Goal: Task Accomplishment & Management: Complete application form

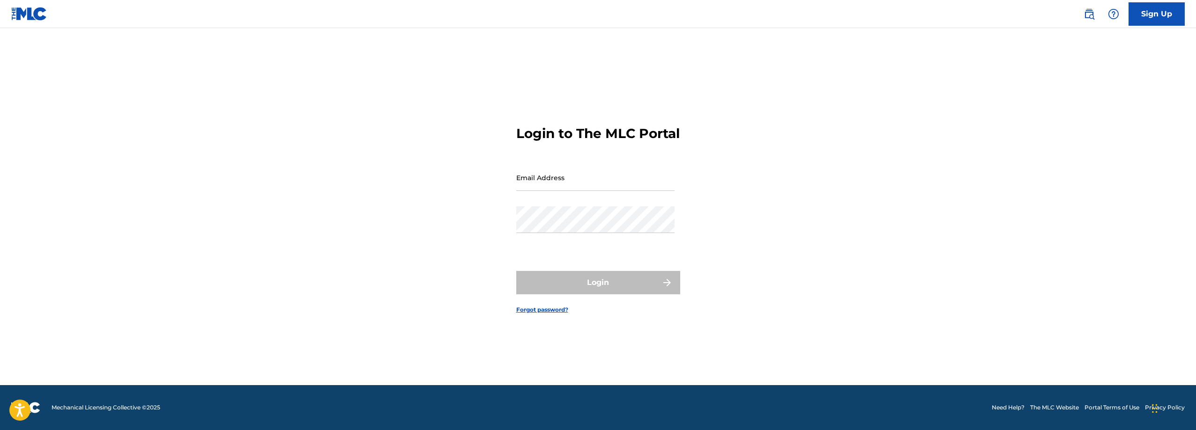
click at [1157, 15] on link "Sign Up" at bounding box center [1156, 13] width 56 height 23
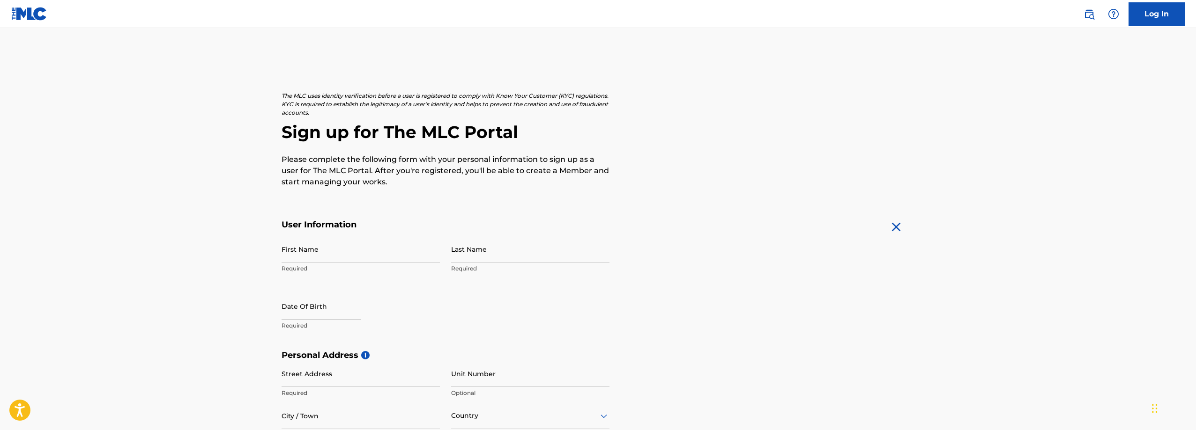
click at [351, 251] on input "First Name" at bounding box center [361, 249] width 158 height 27
type input "[PERSON_NAME]"
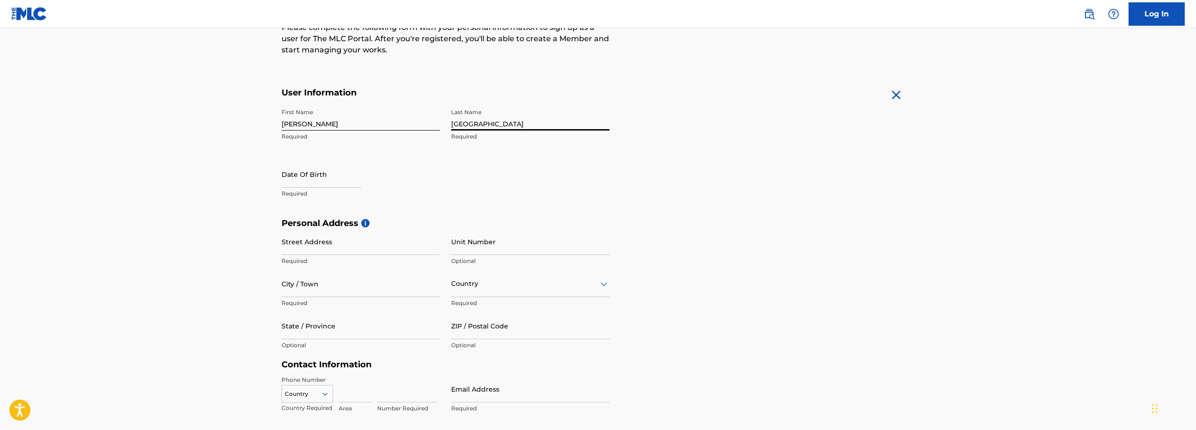
scroll to position [156, 0]
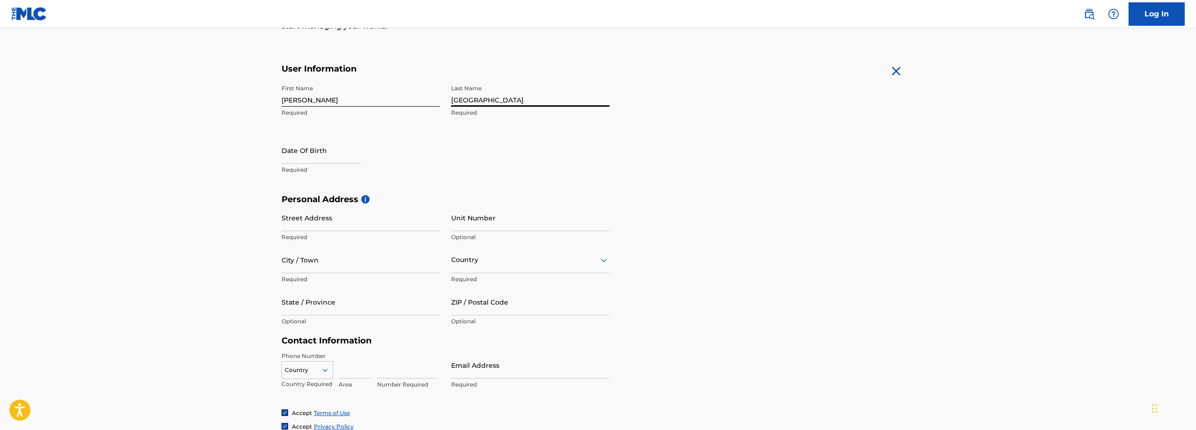
type input "[GEOGRAPHIC_DATA]"
click at [324, 154] on input "text" at bounding box center [322, 150] width 80 height 27
select select "7"
select select "2025"
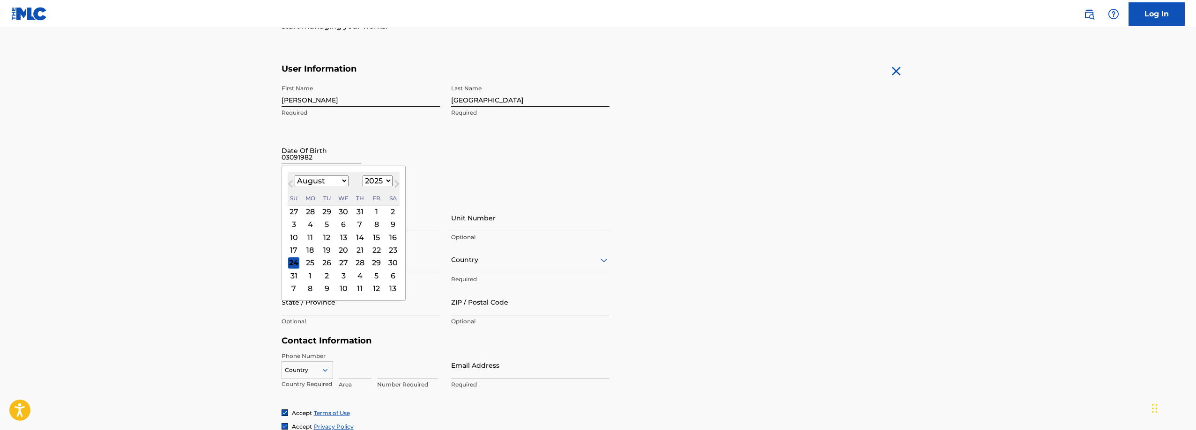
type input "03091982"
select select "7"
select select "2025"
click at [325, 155] on input "text" at bounding box center [322, 150] width 80 height 27
click at [331, 179] on select "January February March April May June July August September October November De…" at bounding box center [322, 181] width 54 height 11
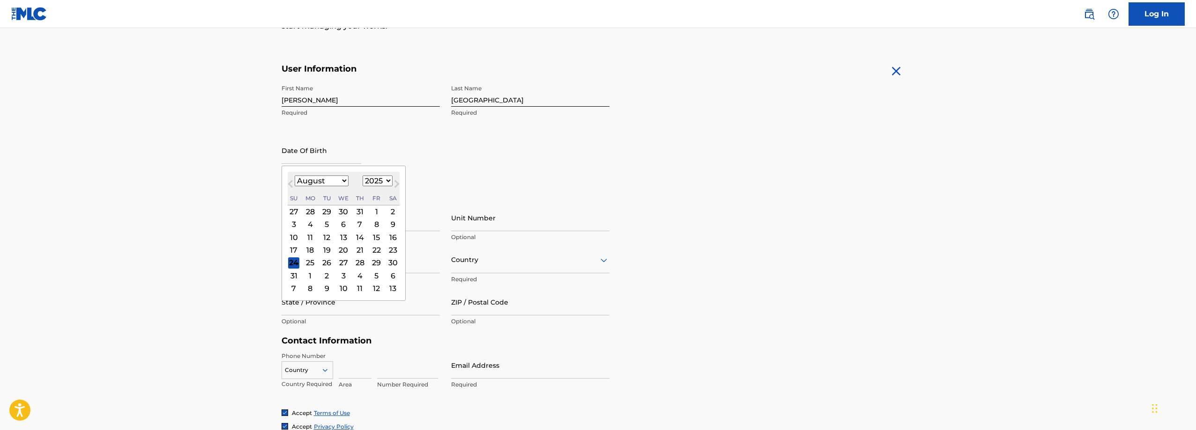
select select "2"
click at [295, 176] on select "January February March April May June July August September October November De…" at bounding box center [322, 181] width 54 height 11
click at [369, 180] on select "1899 1900 1901 1902 1903 1904 1905 1906 1907 1908 1909 1910 1911 1912 1913 1914…" at bounding box center [378, 181] width 30 height 11
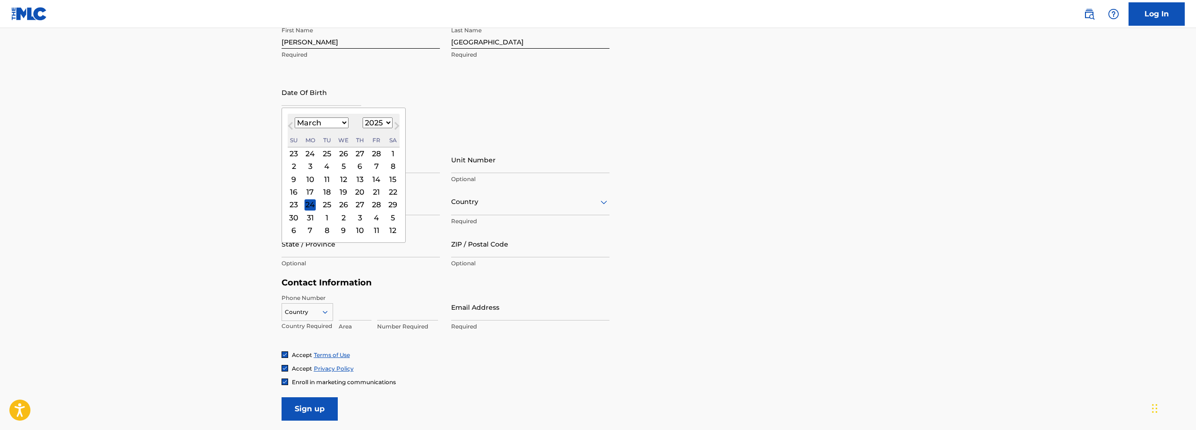
scroll to position [234, 0]
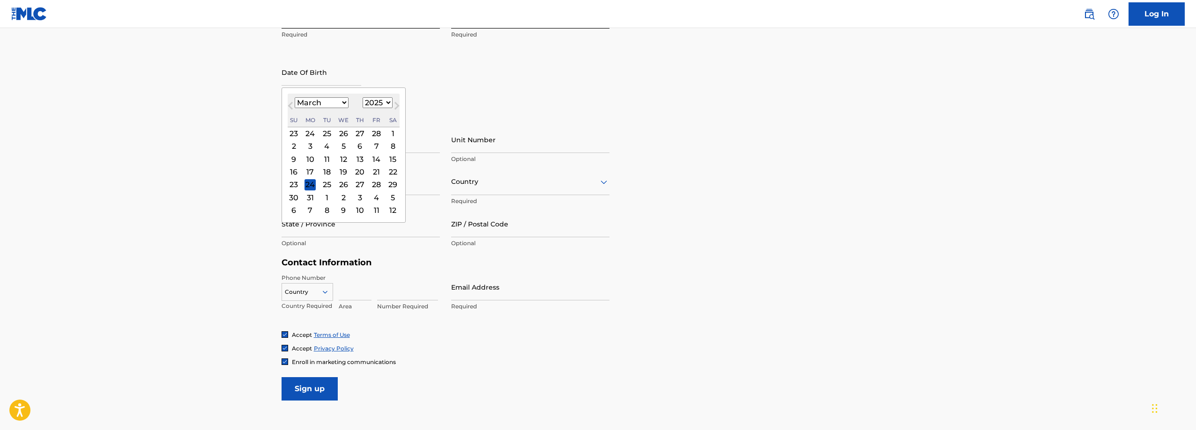
click at [380, 103] on select "1899 1900 1901 1902 1903 1904 1905 1906 1907 1908 1909 1910 1911 1912 1913 1914…" at bounding box center [378, 102] width 30 height 11
select select "1982"
click at [363, 97] on select "1899 1900 1901 1902 1903 1904 1905 1906 1907 1908 1909 1910 1911 1912 1913 1914…" at bounding box center [378, 102] width 30 height 11
click at [328, 146] on div "9" at bounding box center [326, 146] width 11 height 11
type input "[DATE]"
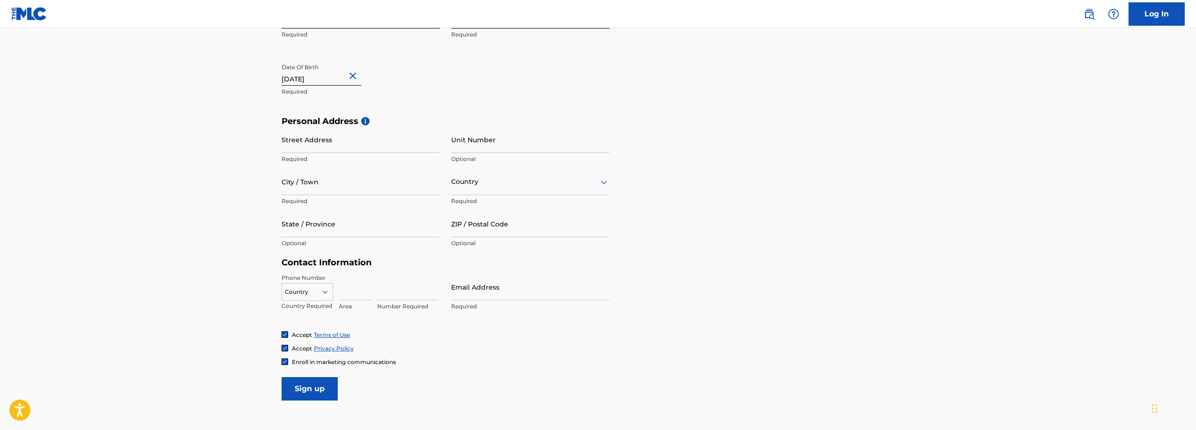
click at [349, 143] on input "Street Address" at bounding box center [361, 139] width 158 height 27
type input "6"
type input "[STREET_ADDRESS]"
click at [351, 189] on input "City / Town" at bounding box center [361, 182] width 158 height 27
type input "Saint [PERSON_NAME]"
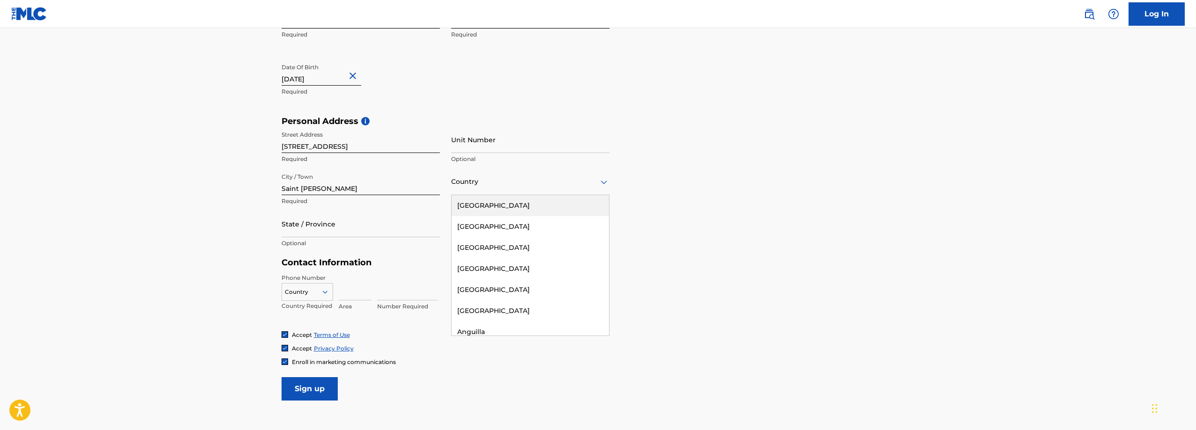
click at [497, 186] on div at bounding box center [530, 182] width 158 height 12
click at [499, 205] on div "[GEOGRAPHIC_DATA]" at bounding box center [530, 205] width 157 height 21
click at [332, 231] on div "State / Province" at bounding box center [361, 224] width 158 height 27
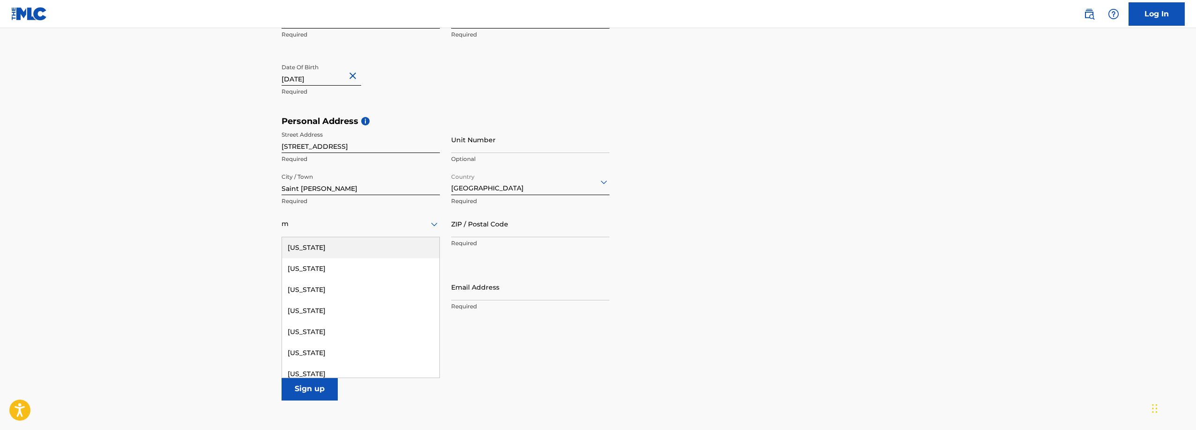
type input "m"
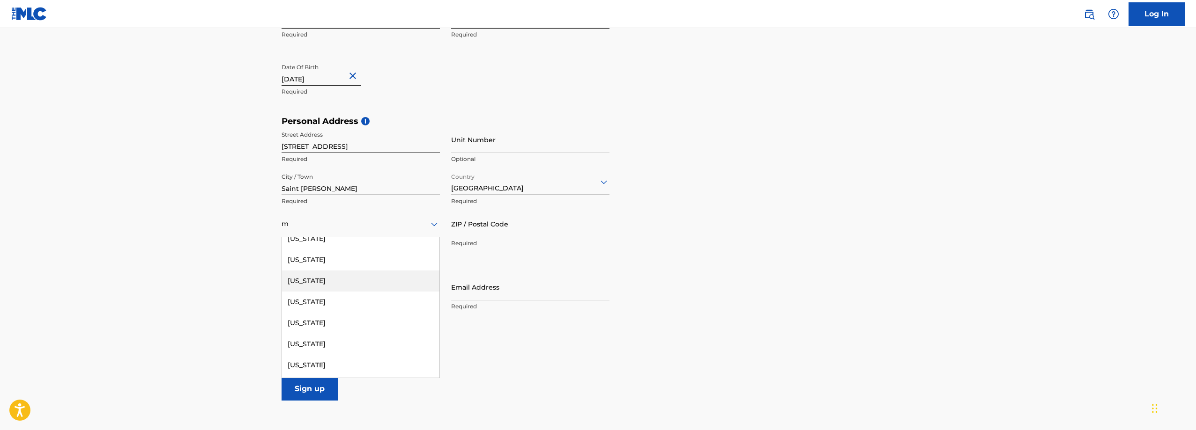
scroll to position [156, 0]
click at [319, 306] on div "[US_STATE]" at bounding box center [360, 302] width 157 height 21
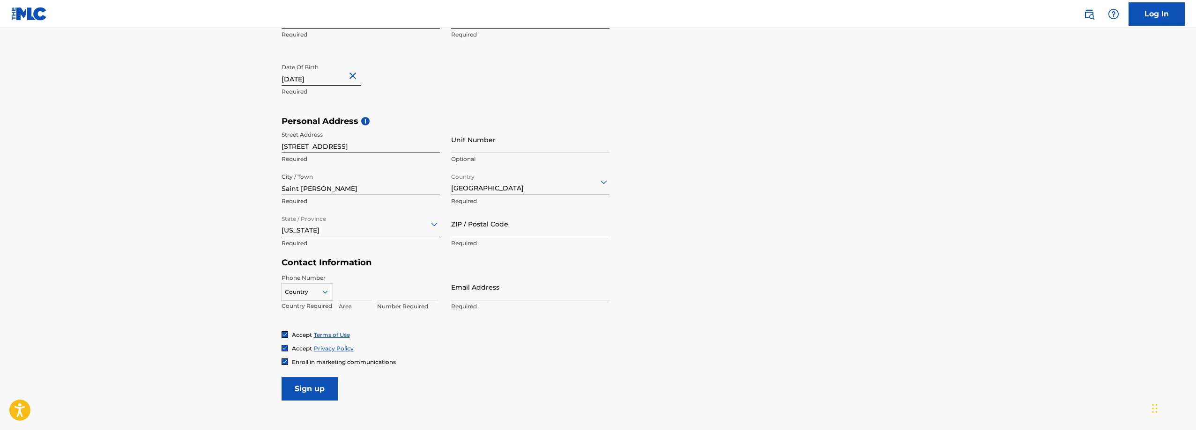
click at [467, 230] on input "ZIP / Postal Code" at bounding box center [530, 224] width 158 height 27
type input "6"
type input "65584"
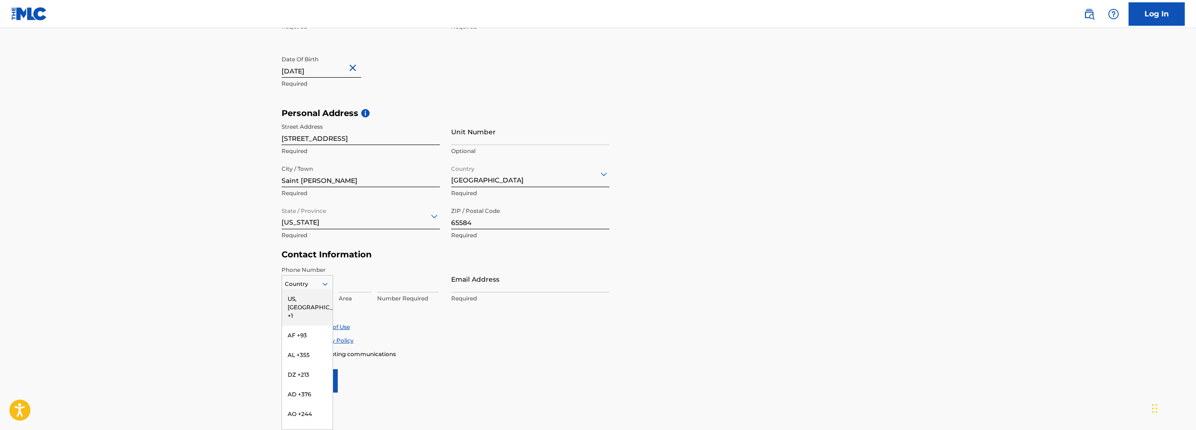
click at [325, 289] on div "216 results available. Use Up and Down to choose options, press Enter to select…" at bounding box center [308, 282] width 52 height 14
click at [317, 298] on div "US, [GEOGRAPHIC_DATA] +1" at bounding box center [307, 307] width 51 height 37
click at [350, 282] on input at bounding box center [355, 279] width 33 height 27
type input "901"
click at [386, 287] on input at bounding box center [407, 279] width 61 height 27
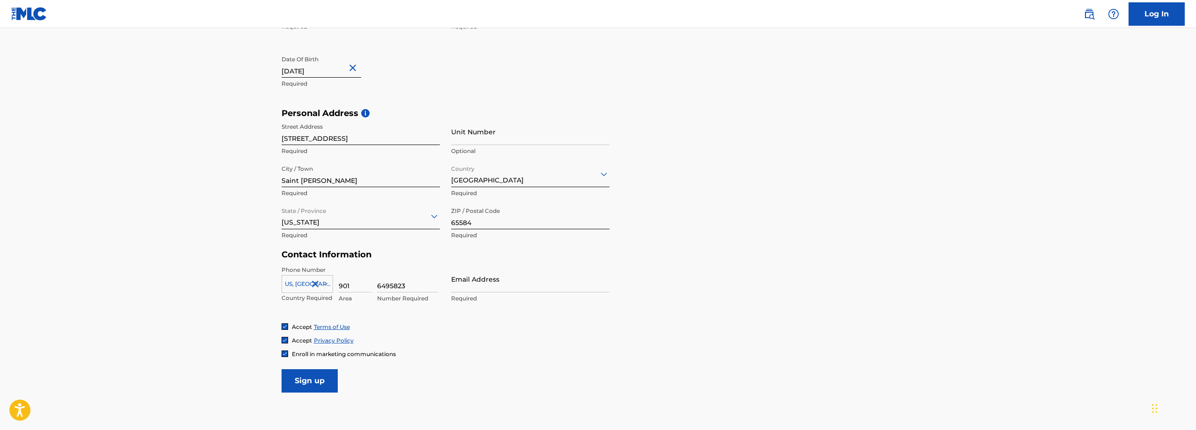
type input "6495823"
click at [467, 283] on input "Email Address" at bounding box center [530, 279] width 158 height 27
type input "e"
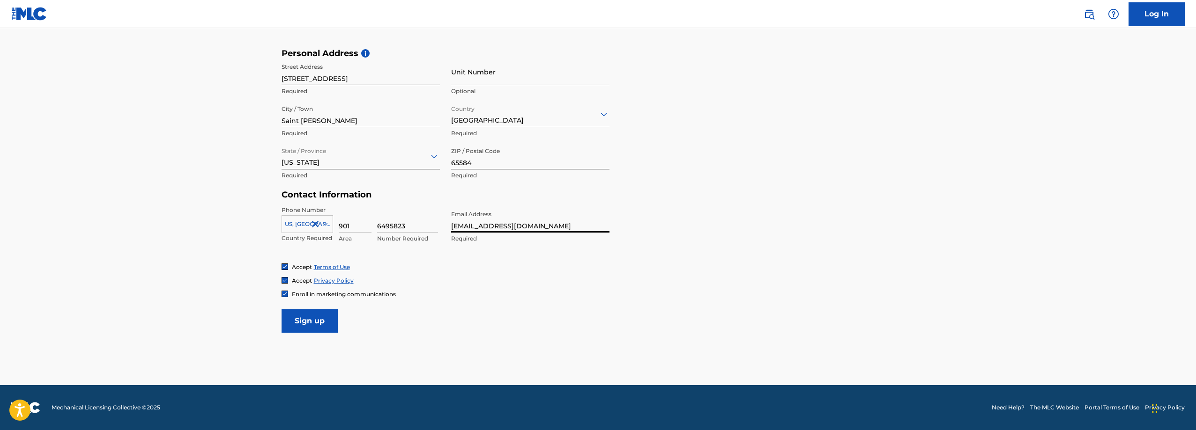
type input "[EMAIL_ADDRESS][DOMAIN_NAME]"
click at [285, 295] on img at bounding box center [285, 294] width 6 height 6
click at [315, 325] on input "Sign up" at bounding box center [310, 321] width 56 height 23
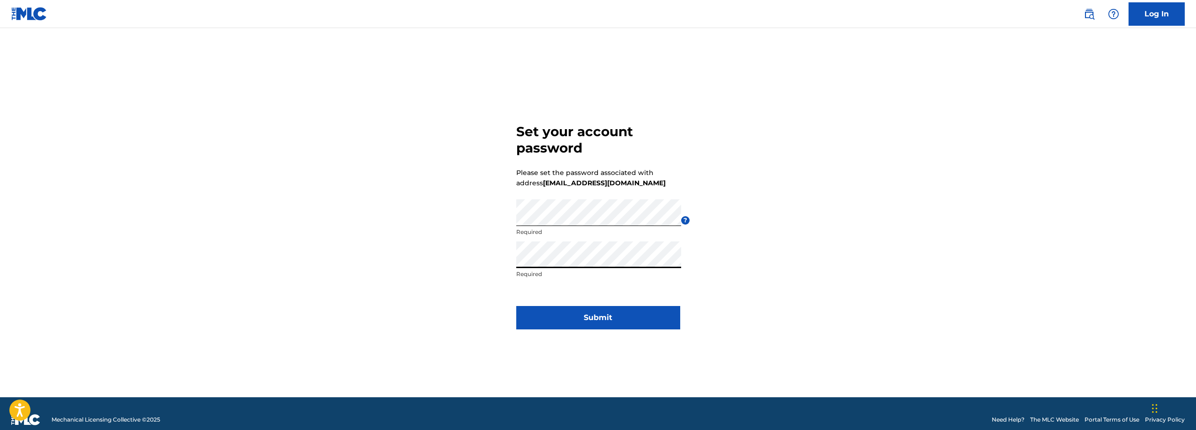
click at [556, 322] on button "Submit" at bounding box center [598, 317] width 164 height 23
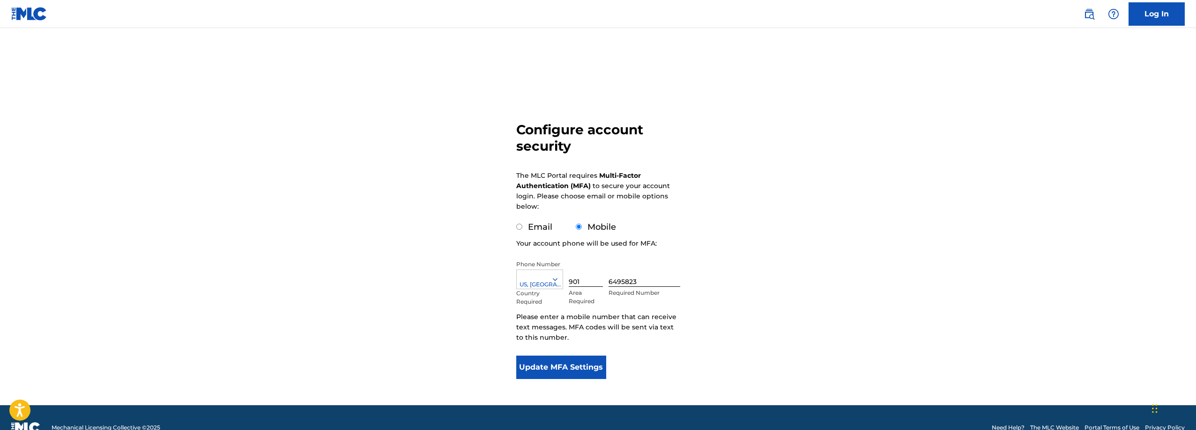
click at [568, 372] on button "Update MFA Settings" at bounding box center [561, 367] width 90 height 23
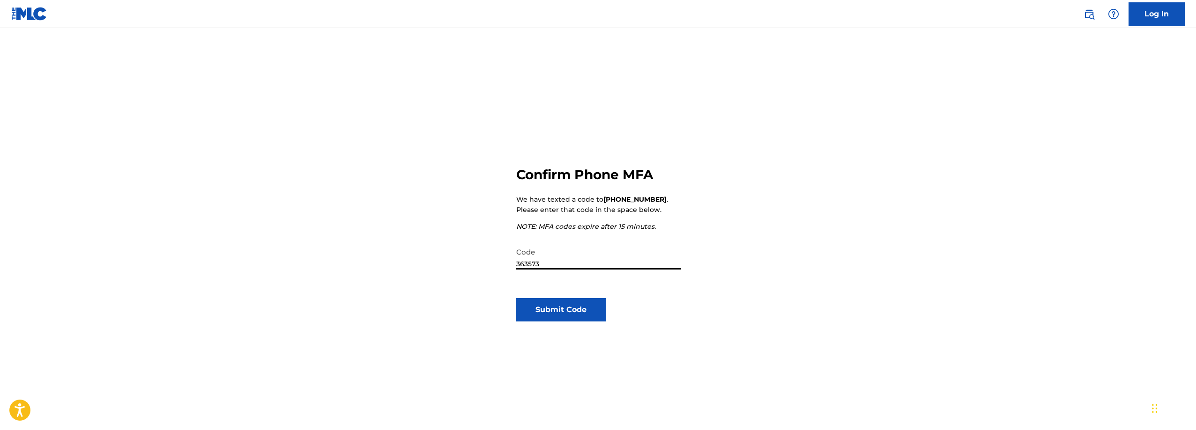
type input "363573"
click at [550, 312] on button "Submit Code" at bounding box center [561, 309] width 90 height 23
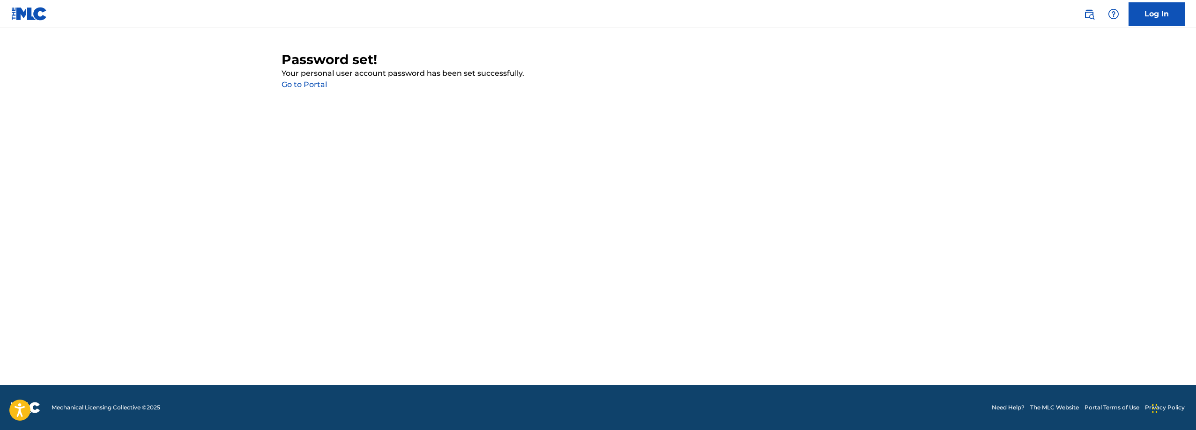
click at [302, 86] on link "Go to Portal" at bounding box center [304, 84] width 45 height 9
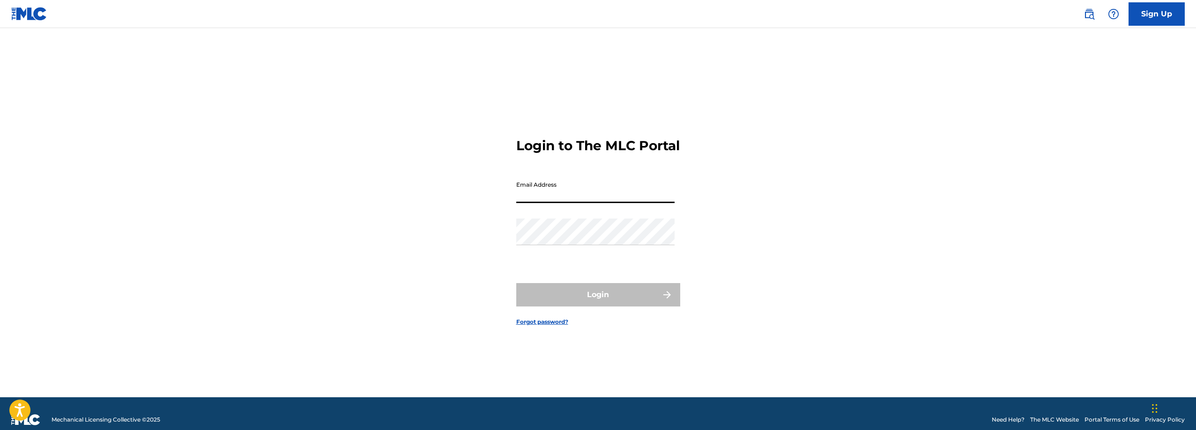
click at [564, 195] on input "Email Address" at bounding box center [595, 190] width 158 height 27
type input "r"
type input "[EMAIL_ADDRESS][DOMAIN_NAME]"
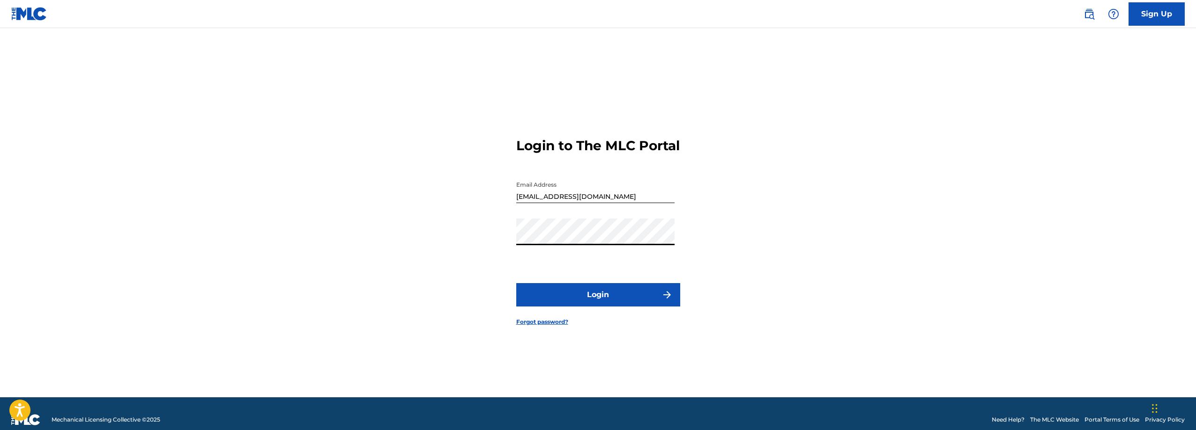
click at [590, 306] on button "Login" at bounding box center [598, 294] width 164 height 23
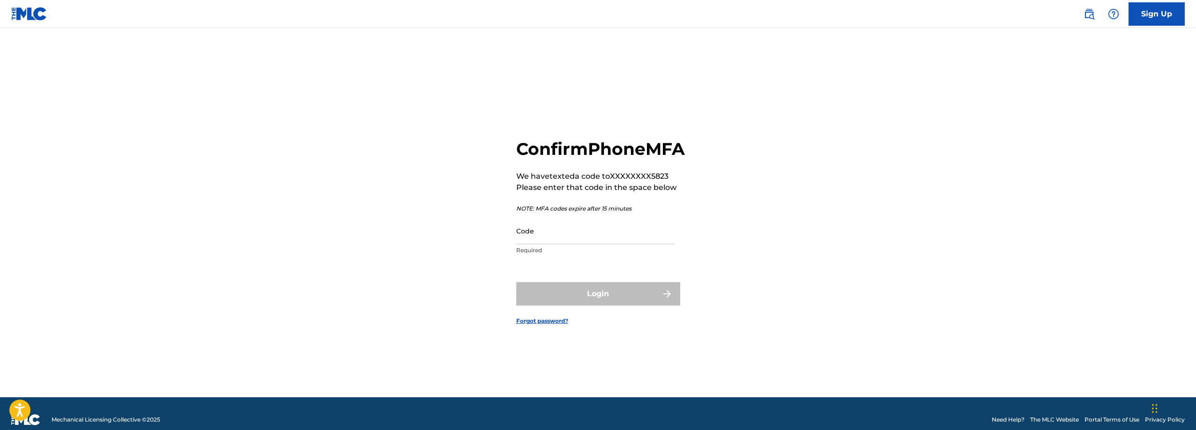
click at [545, 245] on input "Code" at bounding box center [595, 231] width 158 height 27
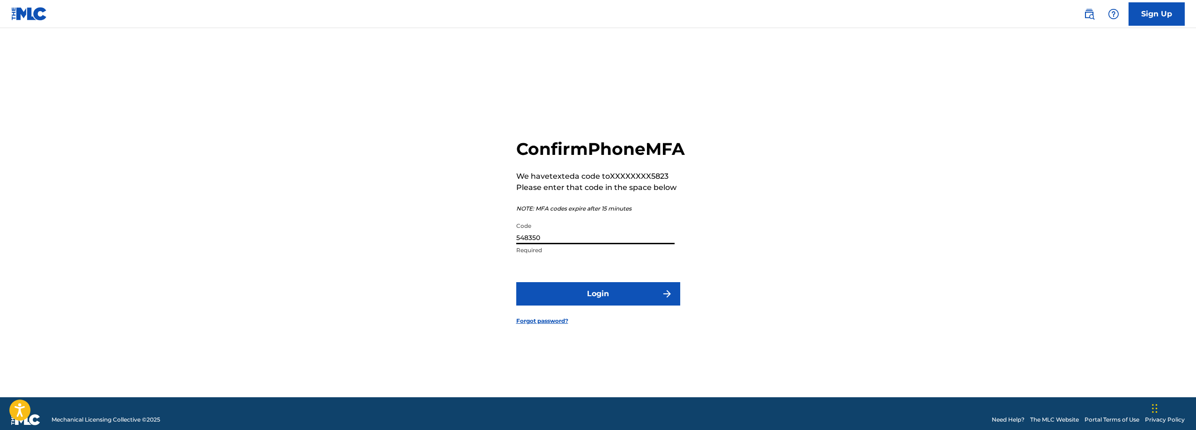
type input "548350"
click at [545, 305] on button "Login" at bounding box center [598, 293] width 164 height 23
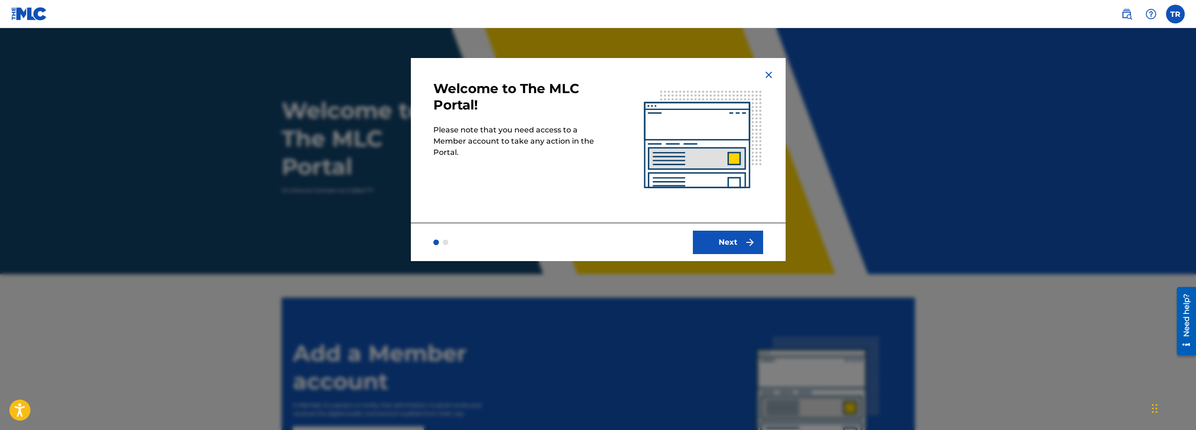
click at [718, 250] on button "Next" at bounding box center [728, 242] width 70 height 23
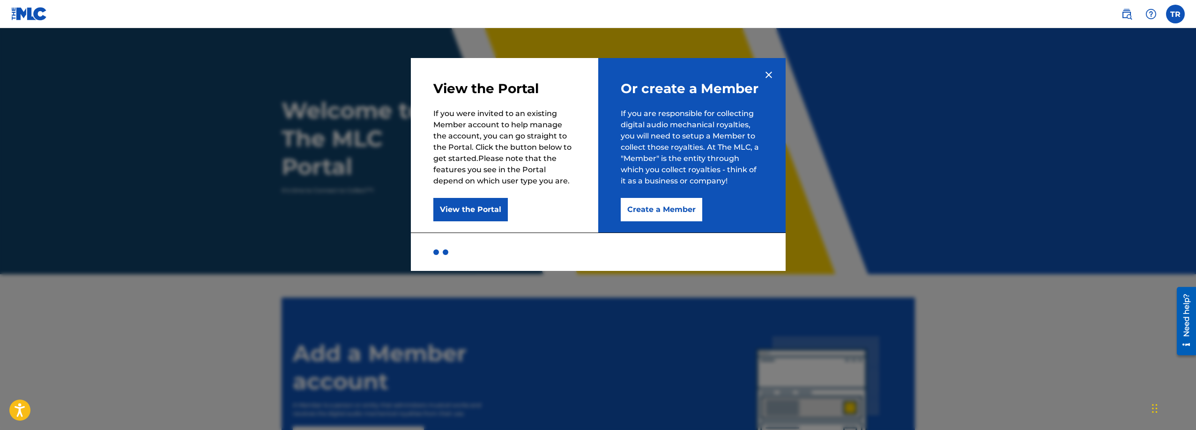
click at [769, 75] on img at bounding box center [768, 74] width 11 height 11
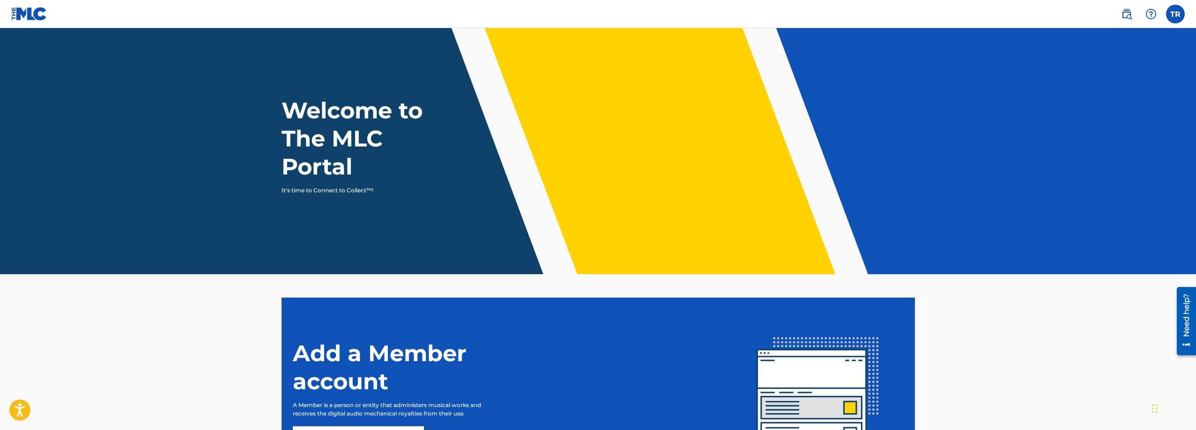
scroll to position [106, 0]
